Goal: Information Seeking & Learning: Check status

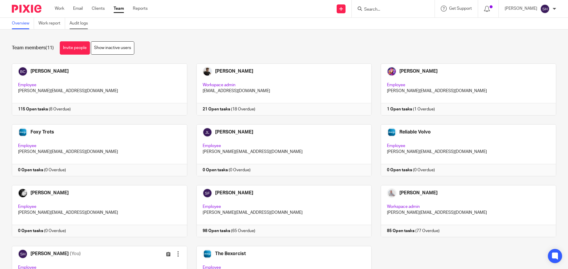
click at [78, 24] on link "Audit logs" at bounding box center [80, 24] width 23 height 12
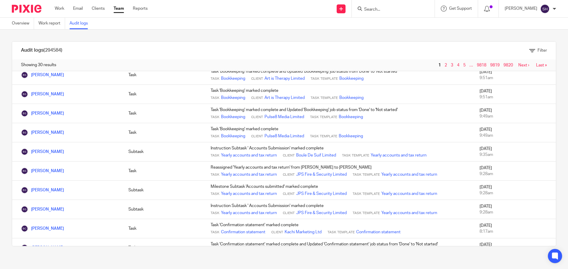
scroll to position [207, 0]
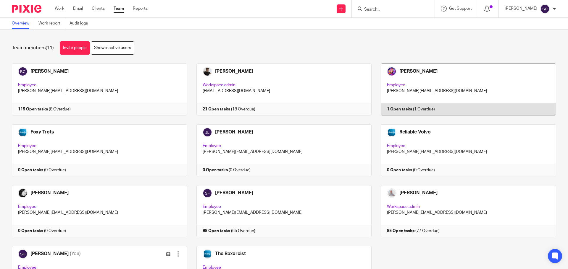
click at [468, 81] on link at bounding box center [463, 90] width 185 height 52
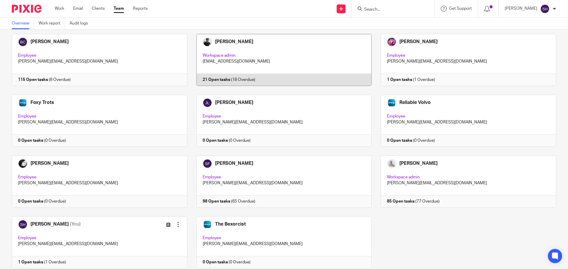
scroll to position [50, 0]
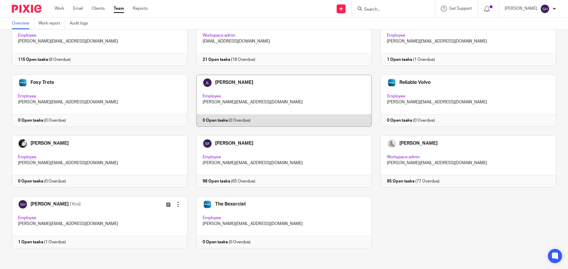
click at [287, 95] on link at bounding box center [279, 101] width 185 height 52
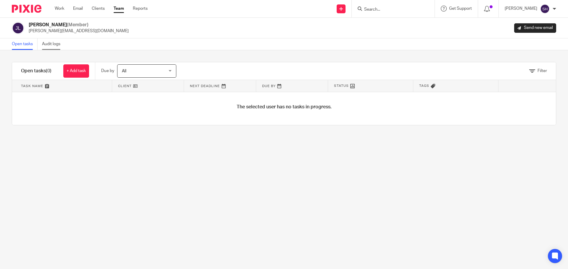
click at [54, 44] on link "Audit logs" at bounding box center [53, 44] width 23 height 12
click at [124, 9] on link "Team" at bounding box center [119, 9] width 10 height 6
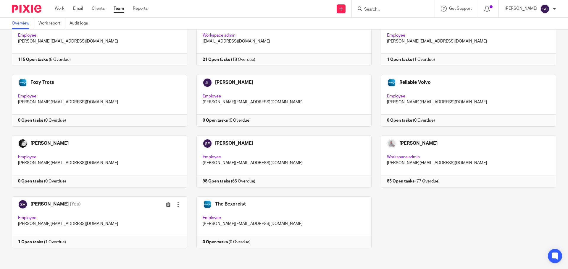
scroll to position [20, 0]
